Goal: Information Seeking & Learning: Compare options

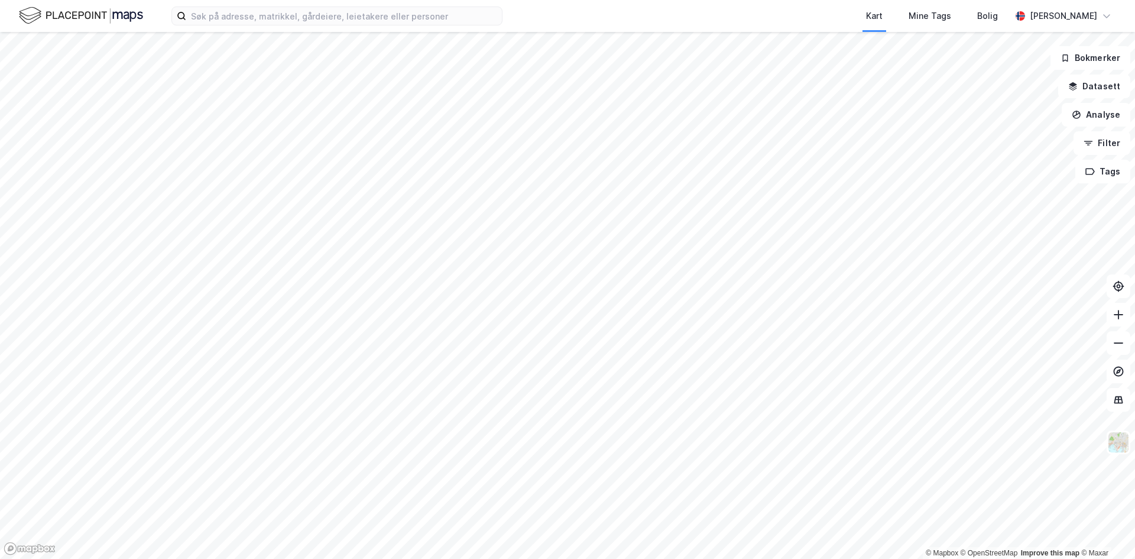
click at [244, 27] on div "Kart Mine Tags Bolig [PERSON_NAME]" at bounding box center [567, 16] width 1135 height 32
click at [248, 23] on input at bounding box center [344, 16] width 316 height 18
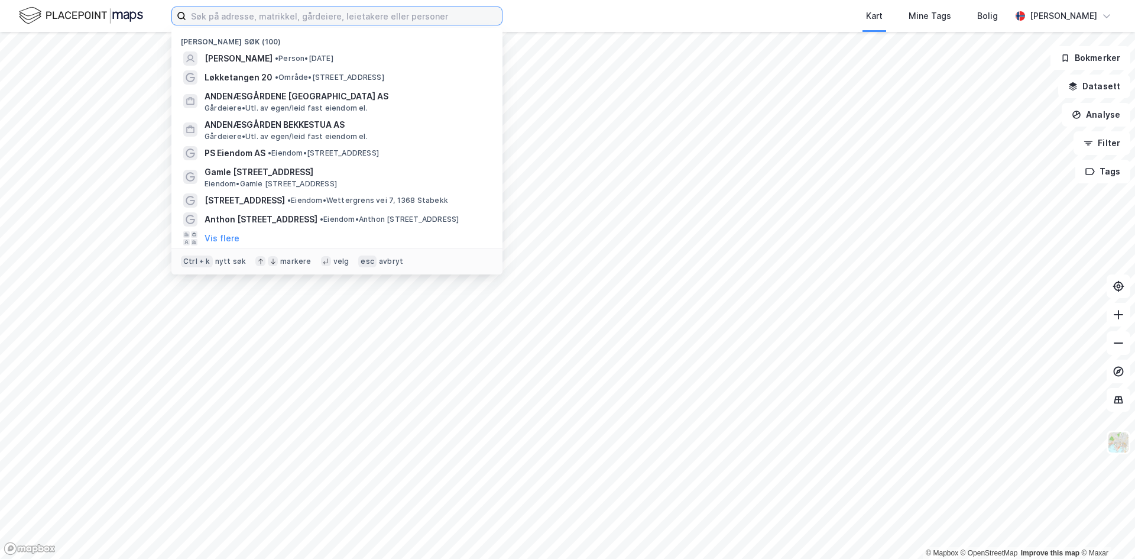
paste input "[STREET_ADDRESS]"
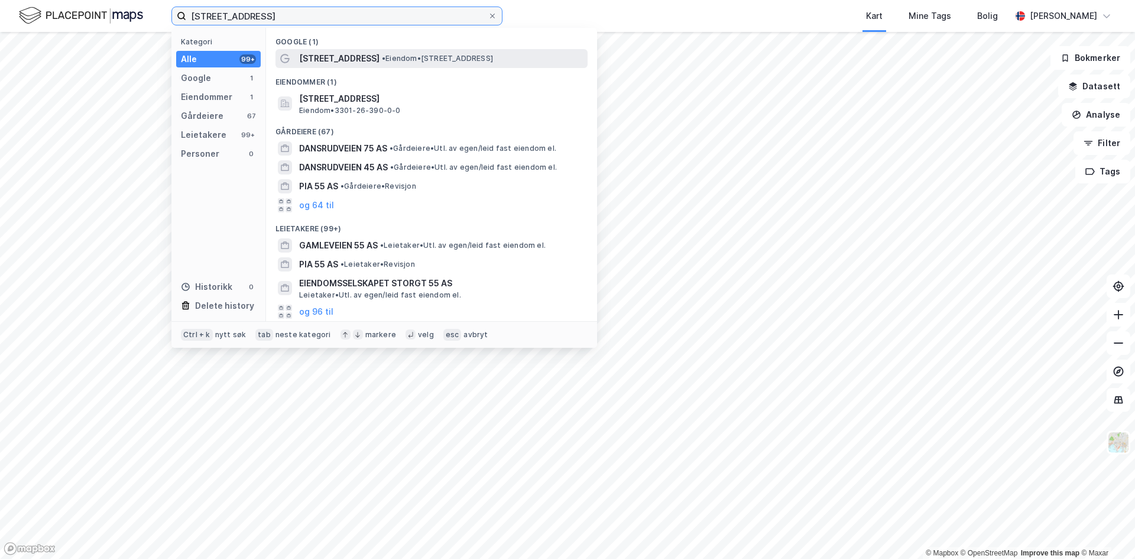
type input "[STREET_ADDRESS]"
click at [328, 56] on span "[STREET_ADDRESS]" at bounding box center [339, 58] width 80 height 14
